Goal: Transaction & Acquisition: Purchase product/service

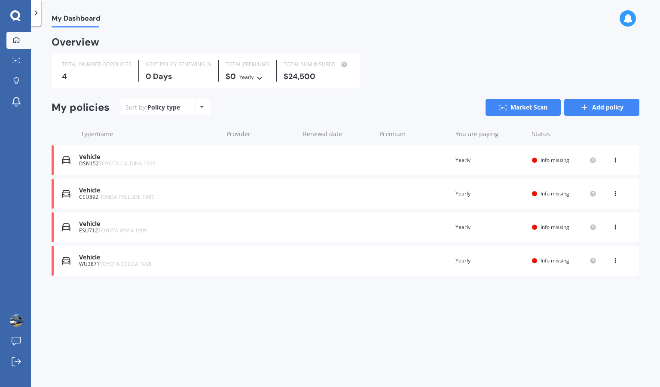
click at [581, 105] on icon at bounding box center [584, 107] width 9 height 9
click at [9, 61] on link "Market Scan" at bounding box center [18, 60] width 25 height 17
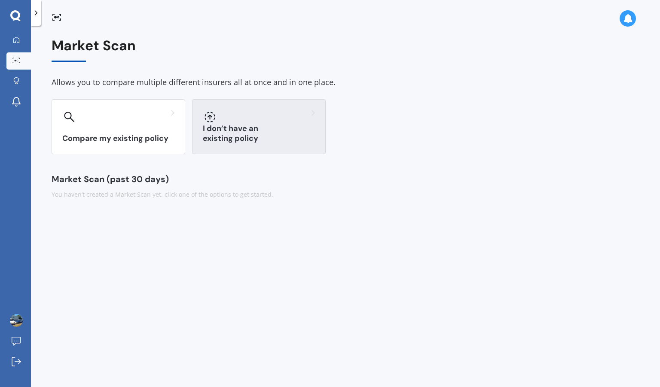
click at [213, 129] on div "I don’t have an existing policy" at bounding box center [259, 126] width 134 height 55
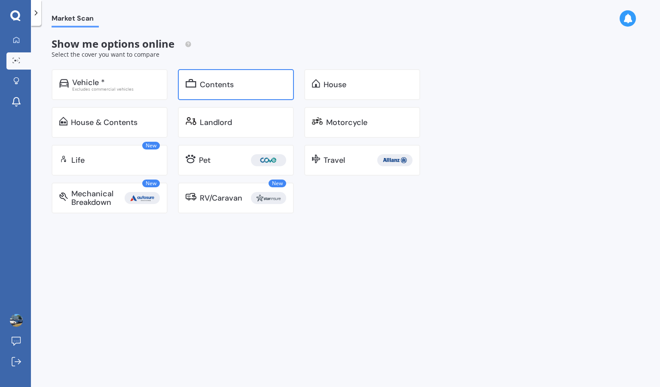
click at [270, 84] on div "Contents" at bounding box center [243, 84] width 86 height 9
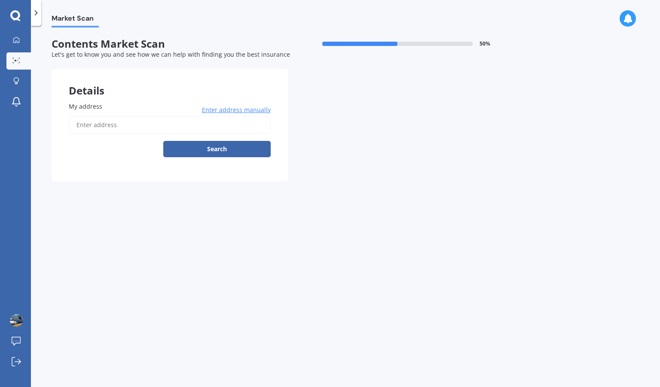
click at [177, 119] on input "My address" at bounding box center [170, 125] width 202 height 18
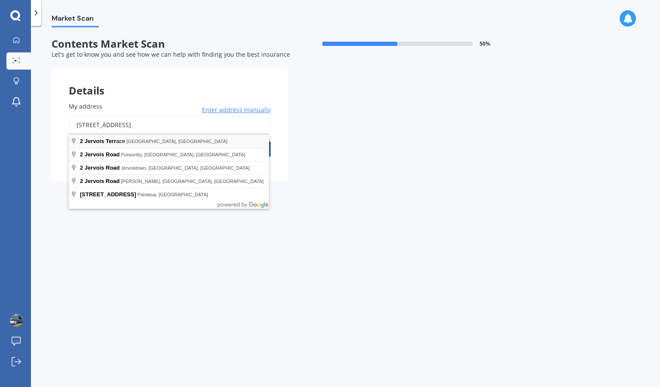
type input "[STREET_ADDRESS]"
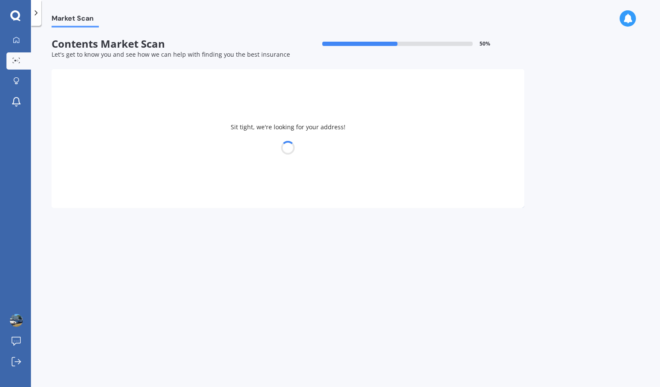
select select "20"
select select "04"
select select "2008"
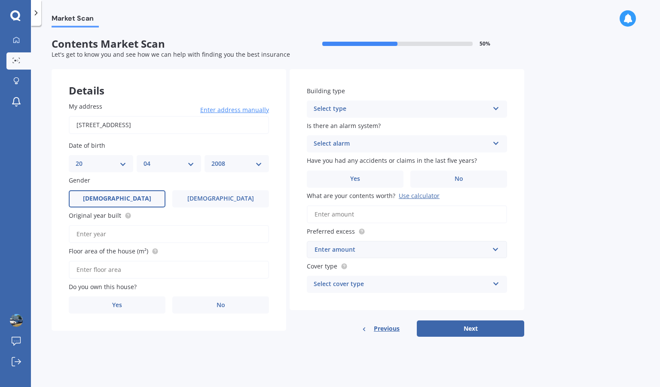
click at [122, 157] on div "DD 01 02 03 04 05 06 07 08 09 10 11 12 13 14 15 16 17 18 19 20 21 22 23 24 25 2…" at bounding box center [101, 163] width 64 height 17
click at [120, 166] on select "DD 01 02 03 04 05 06 07 08 09 10 11 12 13 14 15 16 17 18 19 20 21 22 23 24 25 2…" at bounding box center [101, 163] width 51 height 9
select select "14"
click at [76, 159] on select "DD 01 02 03 04 05 06 07 08 09 10 11 12 13 14 15 16 17 18 19 20 21 22 23 24 25 2…" at bounding box center [101, 163] width 51 height 9
click at [193, 161] on select "MM 01 02 03 04 05 06 07 08 09 10 11 12" at bounding box center [169, 163] width 51 height 9
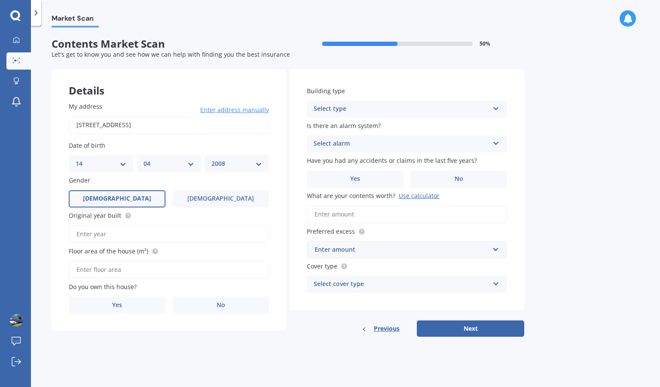
select select "02"
click at [144, 159] on select "MM 01 02 03 04 05 06 07 08 09 10 11 12" at bounding box center [169, 163] width 51 height 9
click at [226, 157] on div "YYYY 2009 2008 2007 2006 2005 2004 2003 2002 2001 2000 1999 1998 1997 1996 1995…" at bounding box center [237, 163] width 64 height 17
click at [225, 163] on select "YYYY 2009 2008 2007 2006 2005 2004 2003 2002 2001 2000 1999 1998 1997 1996 1995…" at bounding box center [237, 163] width 51 height 9
select select "2006"
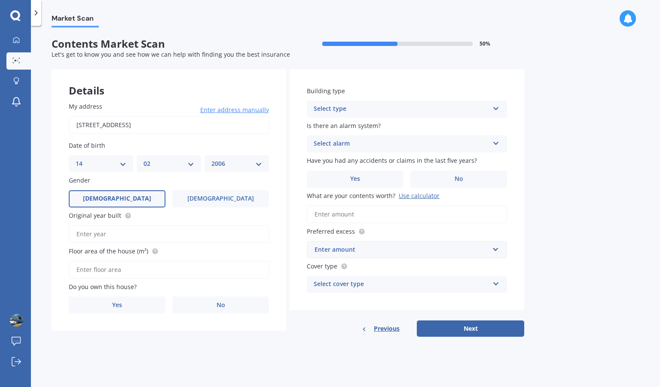
click at [212, 159] on select "YYYY 2009 2008 2007 2006 2005 2004 2003 2002 2001 2000 1999 1998 1997 1996 1995…" at bounding box center [237, 163] width 51 height 9
click at [198, 245] on div "My address 2 [GEOGRAPHIC_DATA], Ōhau 5570 Enter address manually Search Date of…" at bounding box center [169, 208] width 235 height 247
click at [203, 239] on input "Original year built" at bounding box center [169, 234] width 200 height 18
type input "1925"
click at [147, 272] on input "Floor area of the house (m²)" at bounding box center [169, 270] width 200 height 18
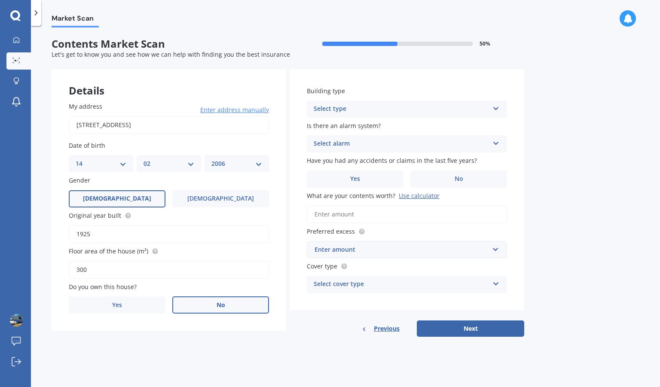
type input "300"
click at [190, 297] on label "No" at bounding box center [220, 305] width 97 height 17
click at [0, 0] on input "No" at bounding box center [0, 0] width 0 height 0
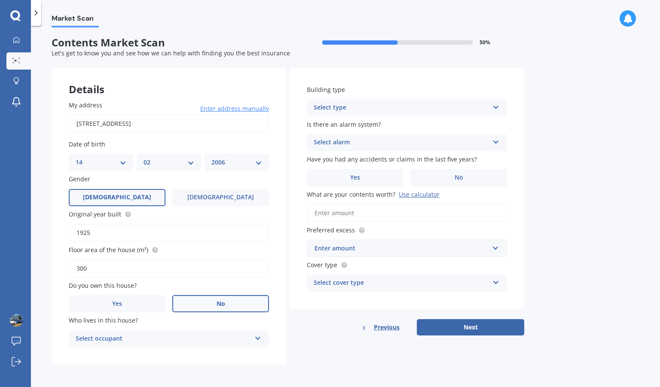
click at [145, 335] on div "Select occupant" at bounding box center [163, 339] width 175 height 10
click at [115, 360] on div "Tenant" at bounding box center [169, 355] width 200 height 15
click at [363, 108] on div "Select type" at bounding box center [401, 108] width 175 height 10
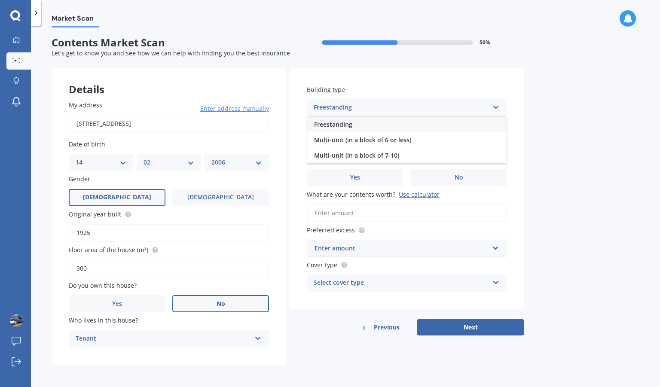
click at [359, 128] on div "Freestanding" at bounding box center [407, 124] width 200 height 15
click at [357, 137] on div "Select alarm Yes, monitored Yes, not monitored No" at bounding box center [407, 142] width 200 height 17
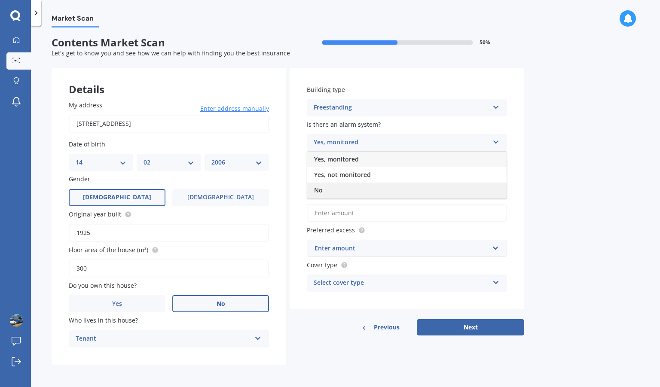
click at [354, 186] on div "No" at bounding box center [407, 190] width 200 height 15
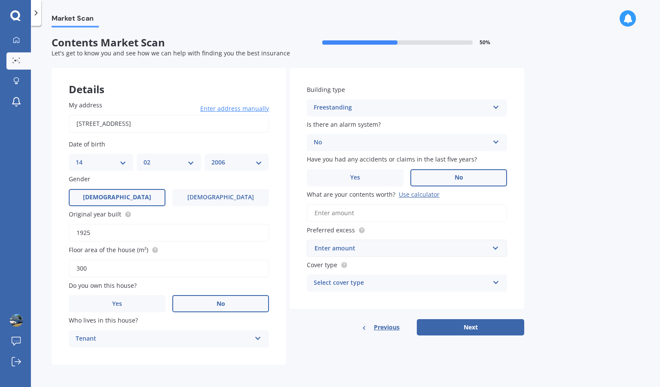
click at [415, 178] on label "No" at bounding box center [459, 177] width 97 height 17
click at [0, 0] on input "No" at bounding box center [0, 0] width 0 height 0
click at [439, 170] on label "No" at bounding box center [459, 177] width 97 height 17
click at [0, 0] on input "No" at bounding box center [0, 0] width 0 height 0
click at [399, 209] on input "What are your contents worth? Use calculator" at bounding box center [407, 213] width 200 height 18
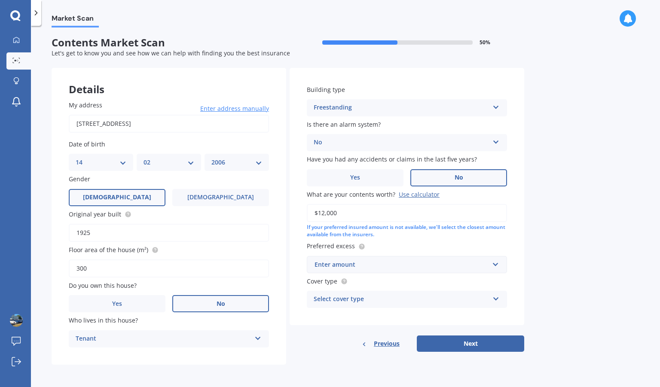
type input "$12,000"
click at [427, 263] on div "Enter amount" at bounding box center [402, 264] width 175 height 9
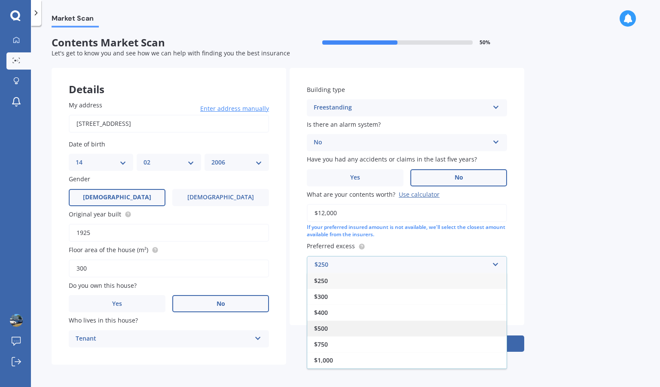
click at [401, 323] on div "$500" at bounding box center [407, 329] width 200 height 16
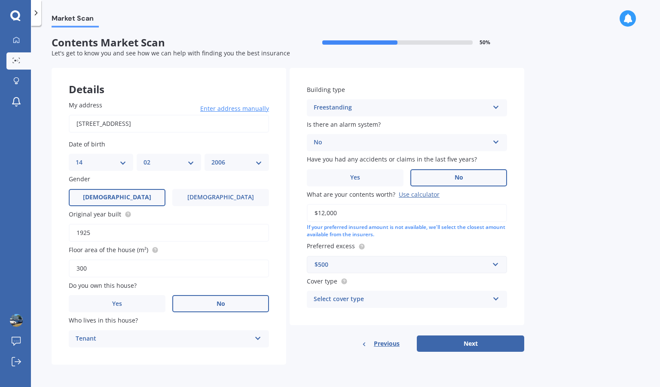
click at [438, 298] on div "Select cover type" at bounding box center [401, 300] width 175 height 10
click at [421, 318] on div "High" at bounding box center [407, 316] width 200 height 15
click at [446, 341] on button "Next" at bounding box center [470, 344] width 107 height 16
select select "14"
select select "02"
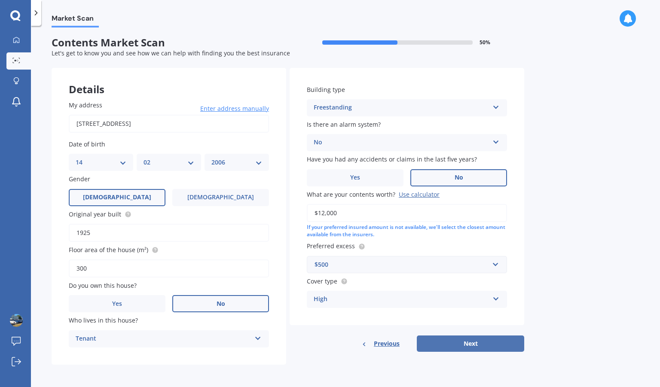
select select "2006"
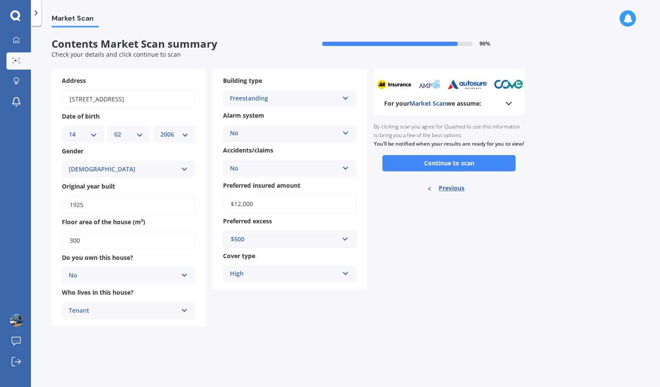
scroll to position [0, 0]
click at [425, 172] on button "Continue to scan" at bounding box center [449, 163] width 133 height 16
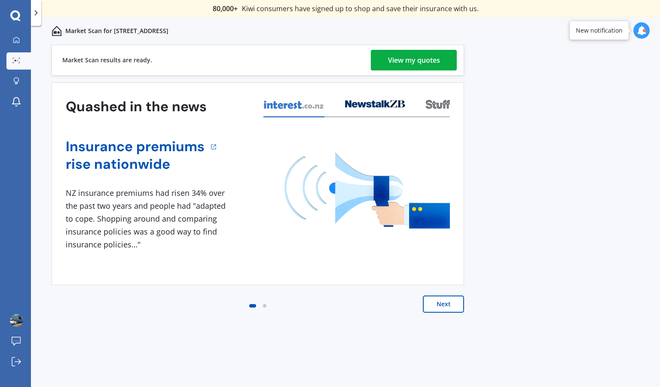
click at [401, 64] on div "View my quotes" at bounding box center [414, 60] width 52 height 21
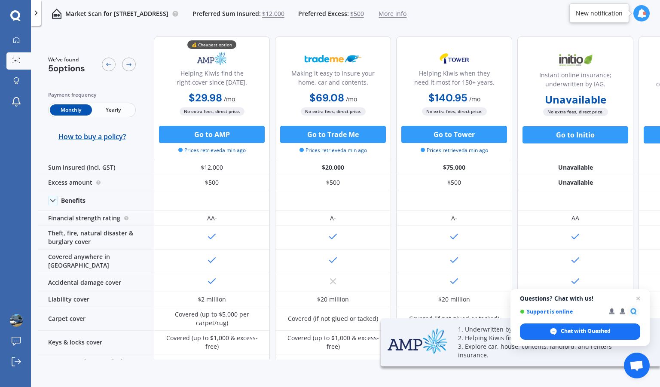
click at [124, 114] on span "Yearly" at bounding box center [113, 109] width 42 height 11
